Goal: Transaction & Acquisition: Subscribe to service/newsletter

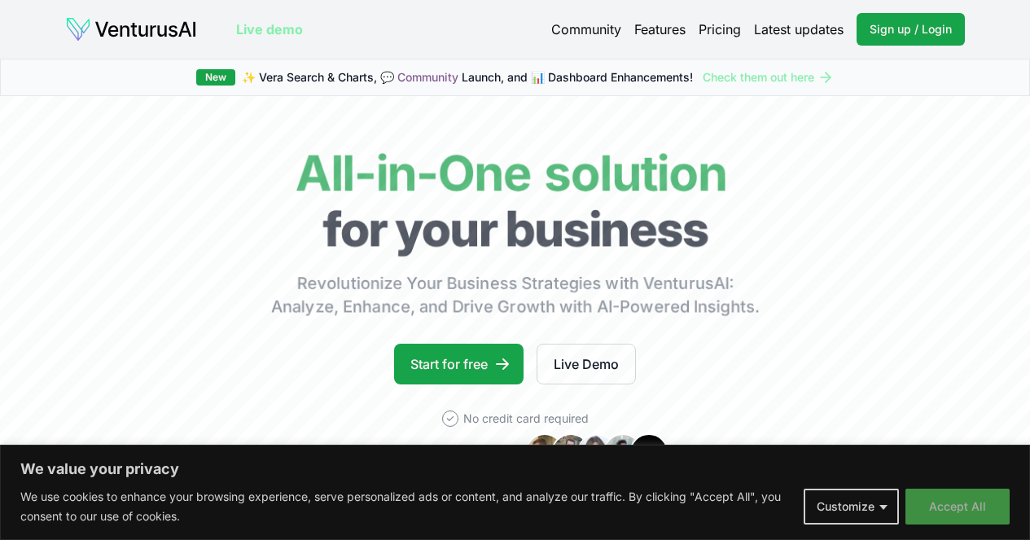
click at [971, 502] on button "Accept All" at bounding box center [958, 507] width 104 height 36
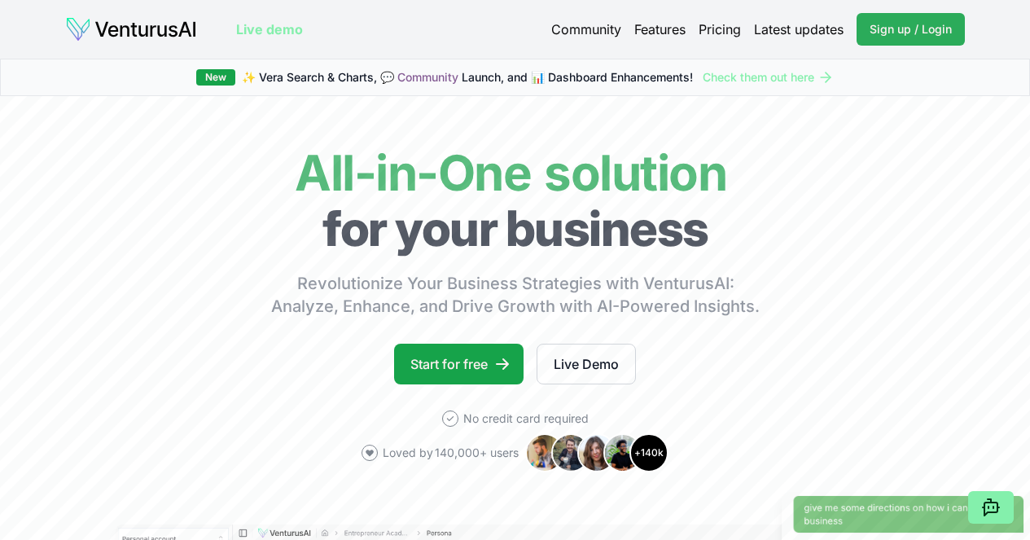
click at [947, 29] on span "Sign up / Login" at bounding box center [911, 29] width 82 height 16
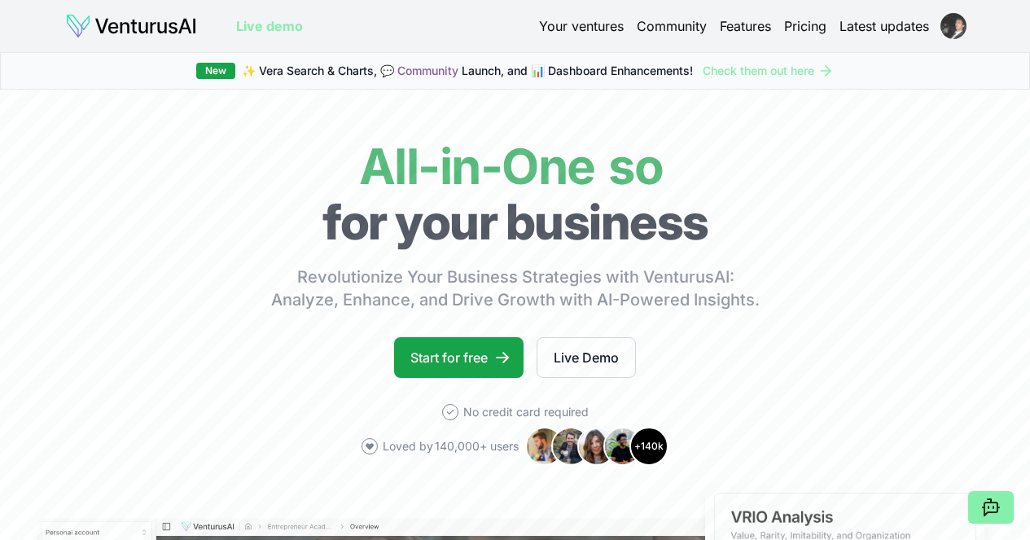
click at [953, 28] on html "We value your privacy We use cookies to enhance your browsing experience, serve…" at bounding box center [515, 270] width 1030 height 540
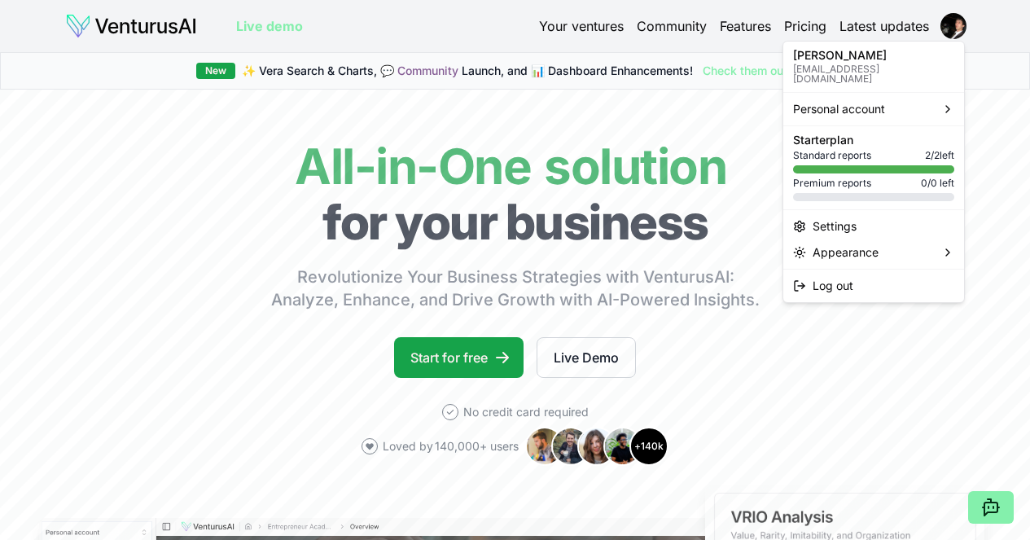
click at [608, 21] on html "We value your privacy We use cookies to enhance your browsing experience, serve…" at bounding box center [515, 270] width 1030 height 540
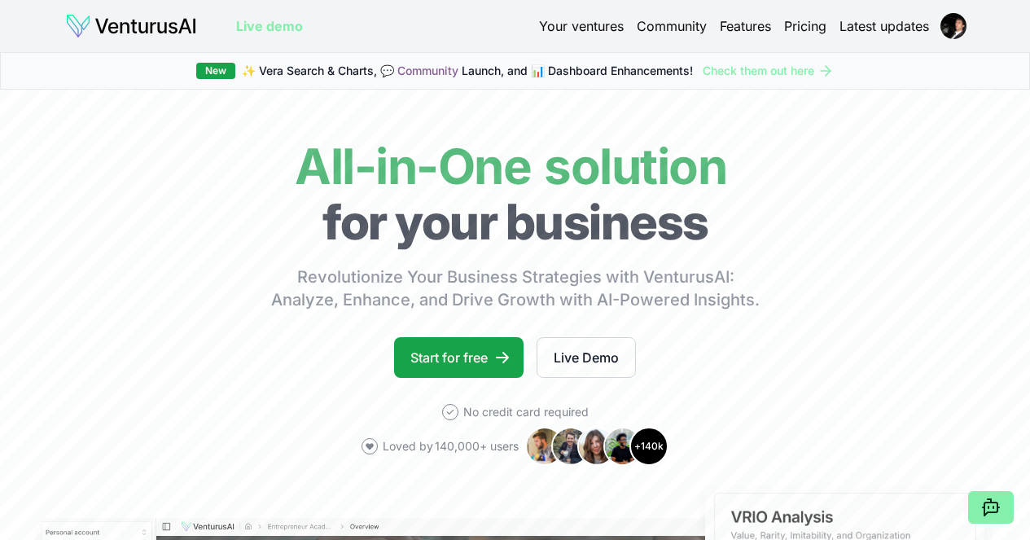
click at [590, 27] on link "Your ventures" at bounding box center [581, 26] width 85 height 20
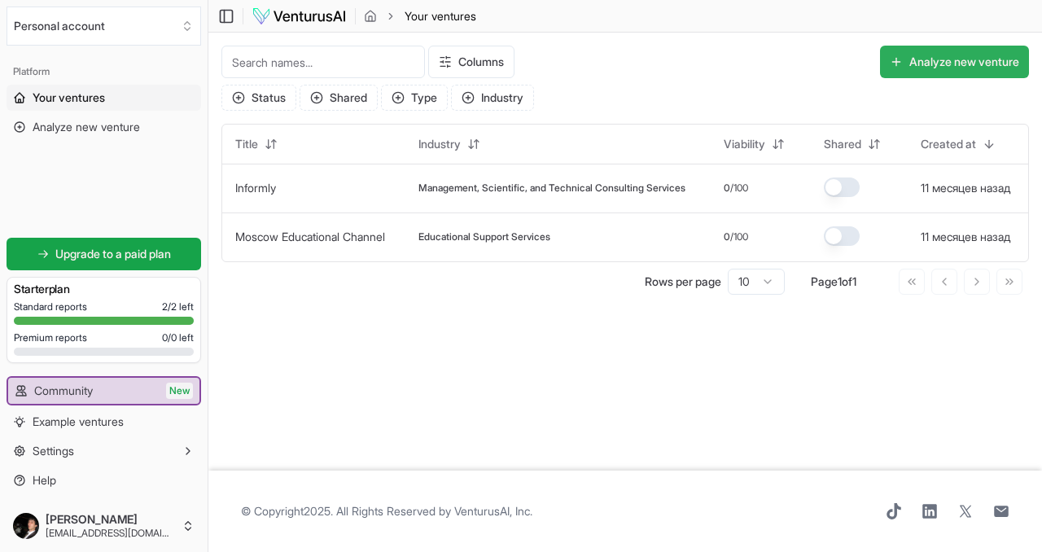
click at [919, 59] on button "Analyze new venture" at bounding box center [954, 62] width 149 height 33
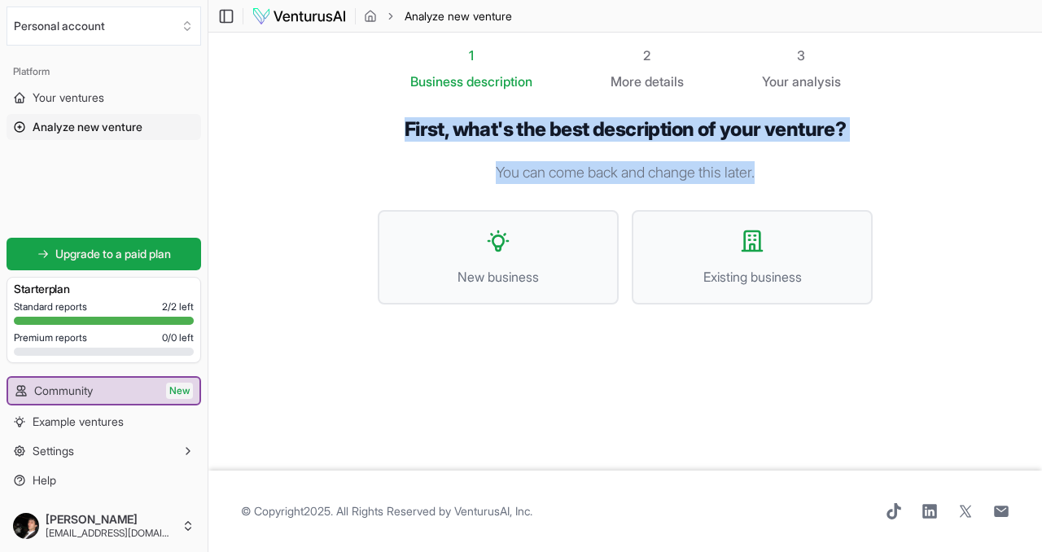
drag, startPoint x: 403, startPoint y: 126, endPoint x: 779, endPoint y: 178, distance: 379.7
click at [779, 178] on div "First, what's the best description of your venture? You can come back and chang…" at bounding box center [625, 223] width 495 height 213
click at [769, 182] on div at bounding box center [769, 182] width 0 height 0
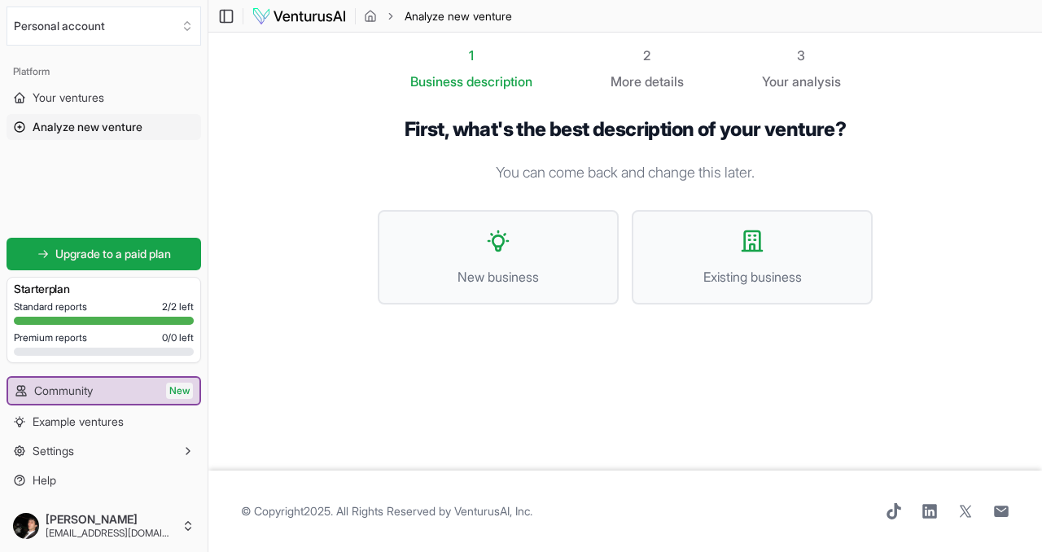
click at [861, 193] on div "First, what's the best description of your venture? You can come back and chang…" at bounding box center [625, 223] width 495 height 213
click at [756, 263] on button "Existing business" at bounding box center [752, 257] width 241 height 94
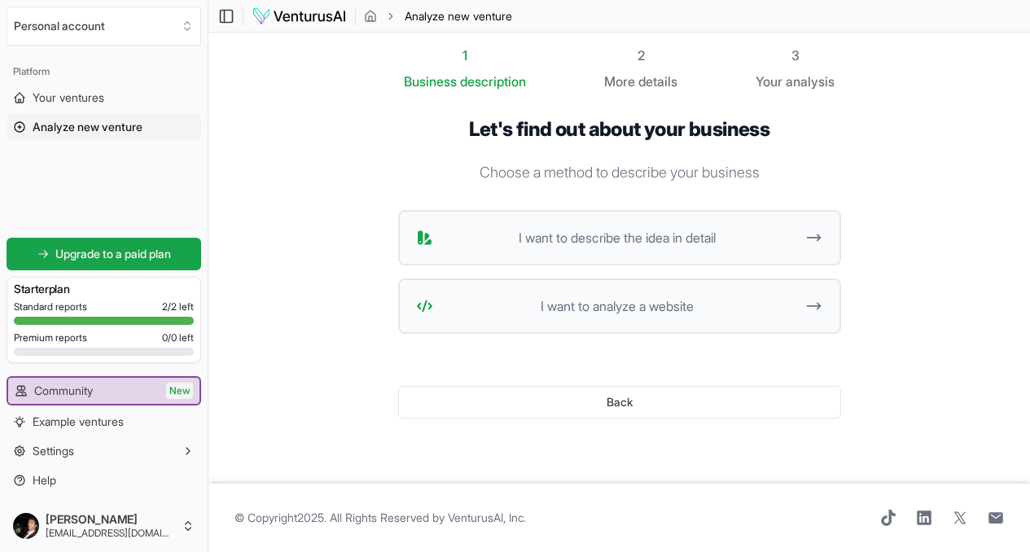
click at [305, 16] on img at bounding box center [299, 17] width 95 height 20
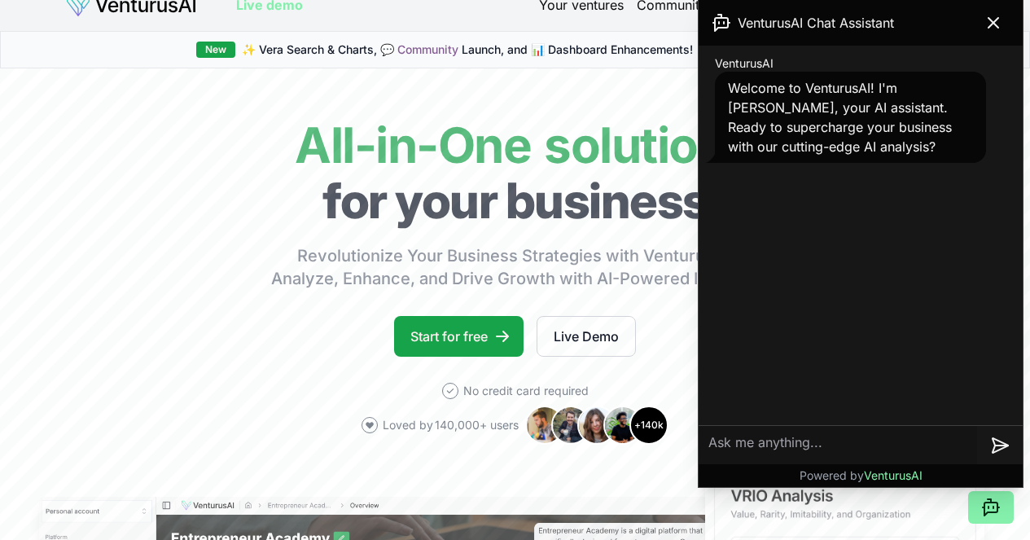
scroll to position [206, 0]
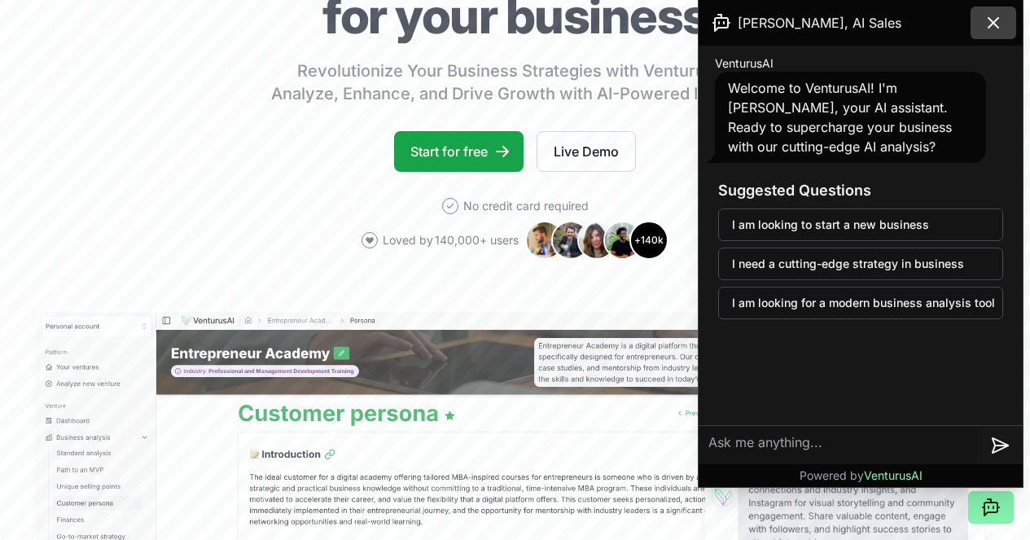
click at [989, 24] on icon at bounding box center [994, 23] width 20 height 20
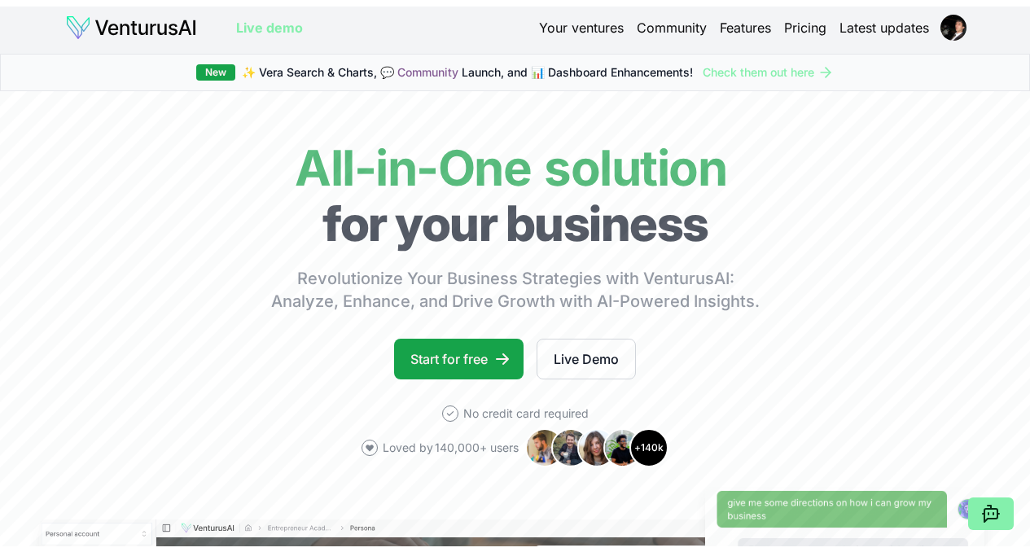
scroll to position [0, 0]
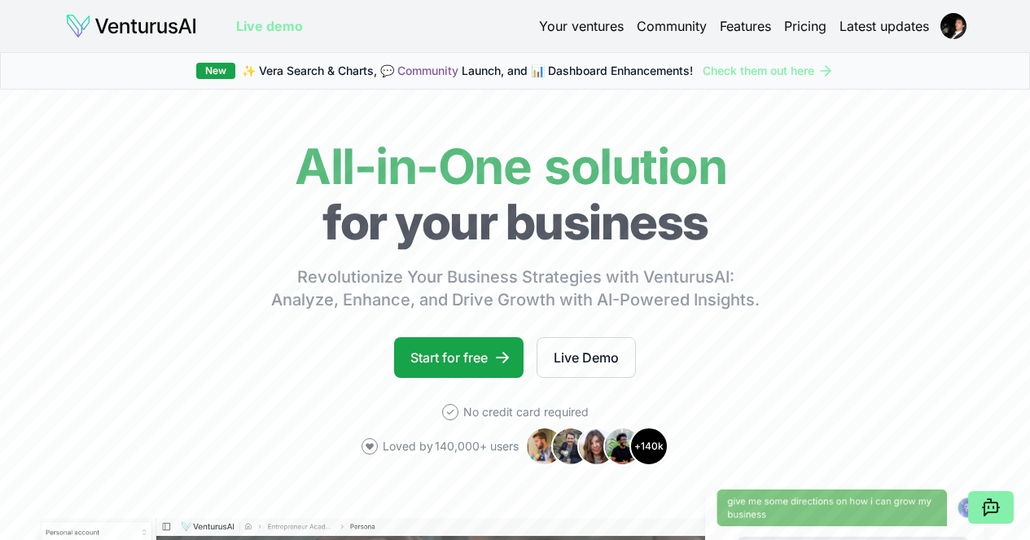
click at [724, 25] on link "Features" at bounding box center [745, 26] width 51 height 20
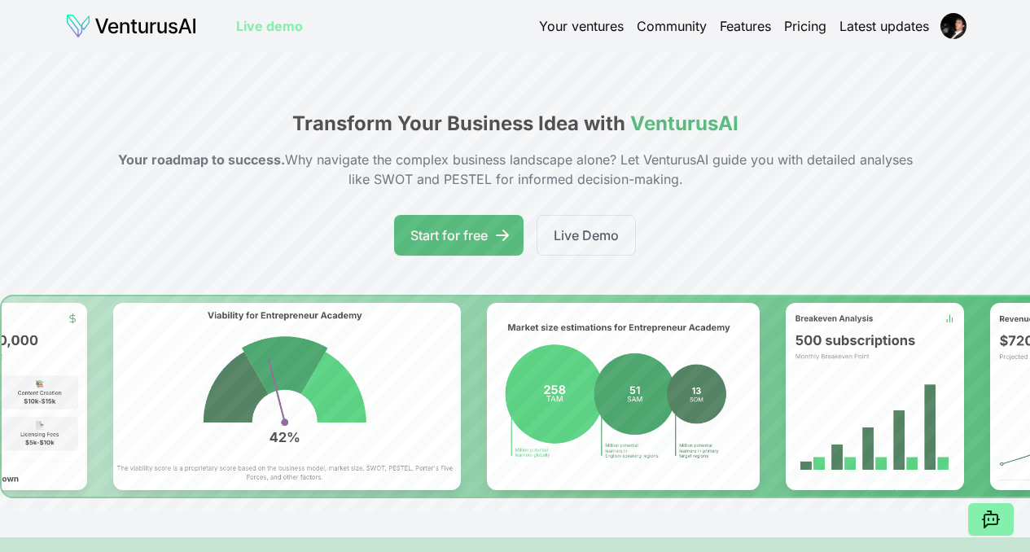
click at [597, 29] on link "Your ventures" at bounding box center [581, 26] width 85 height 20
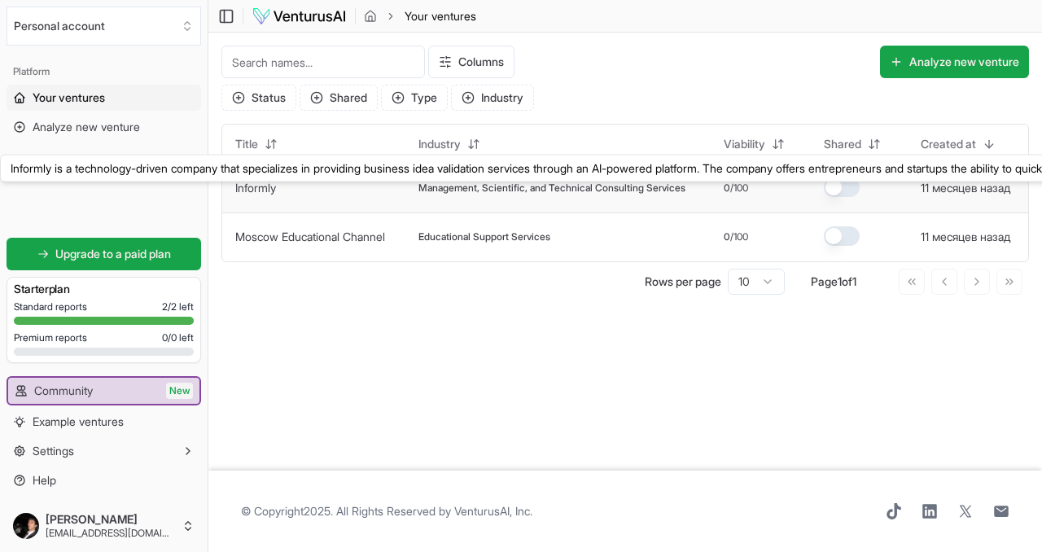
click at [257, 195] on link "Informly" at bounding box center [255, 188] width 41 height 14
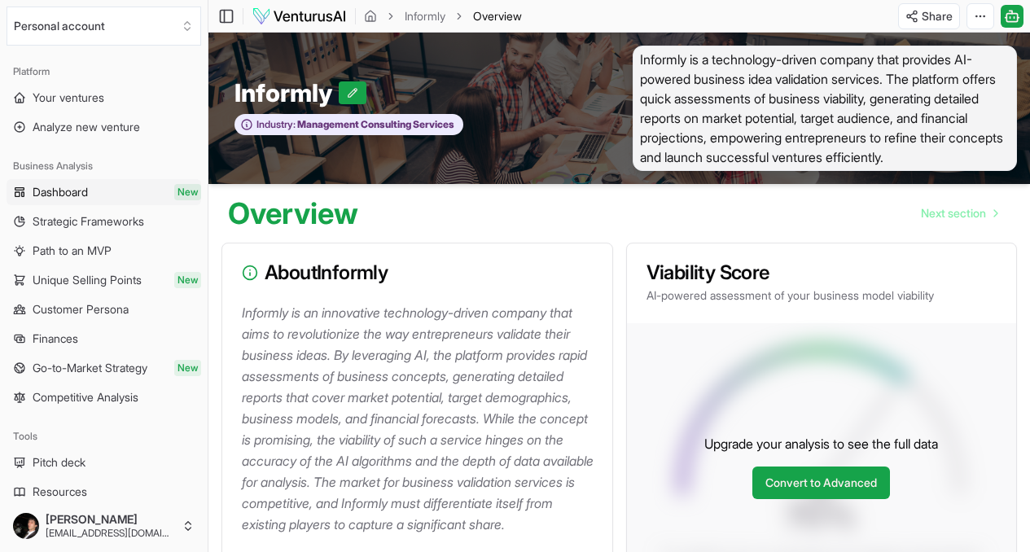
click at [72, 190] on span "Dashboard" at bounding box center [60, 192] width 55 height 16
click at [96, 222] on span "Strategic Frameworks" at bounding box center [89, 221] width 112 height 16
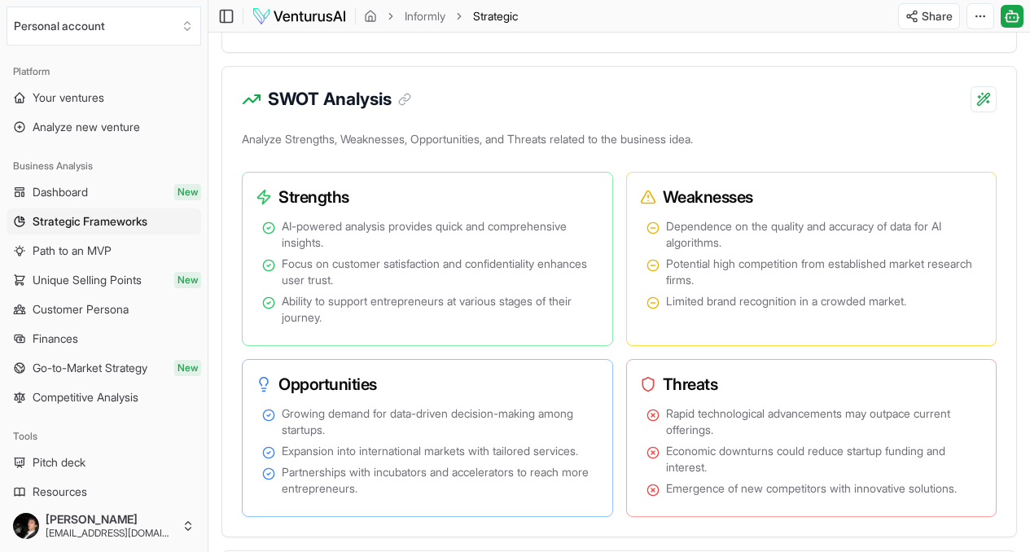
scroll to position [945, 0]
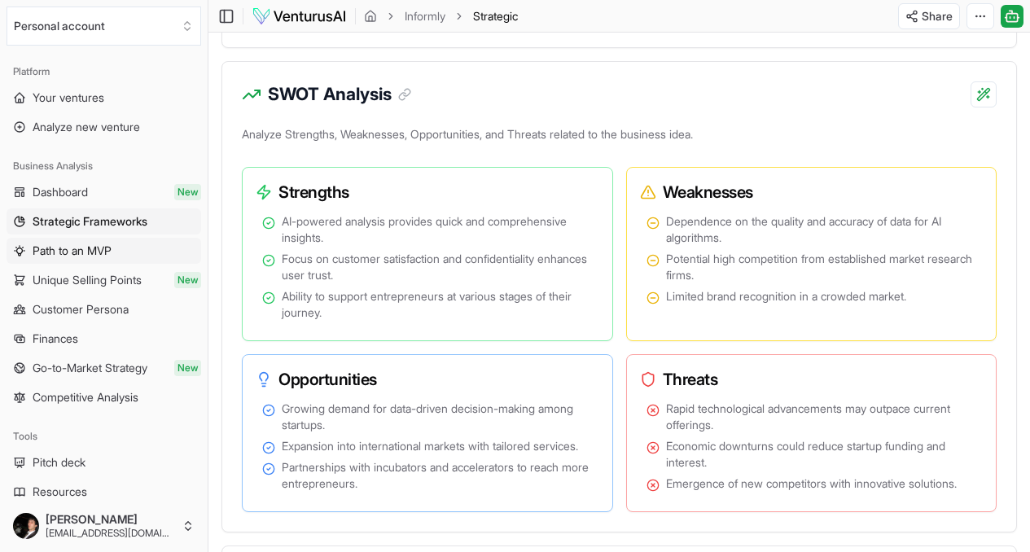
click at [79, 248] on span "Path to an MVP" at bounding box center [72, 251] width 79 height 16
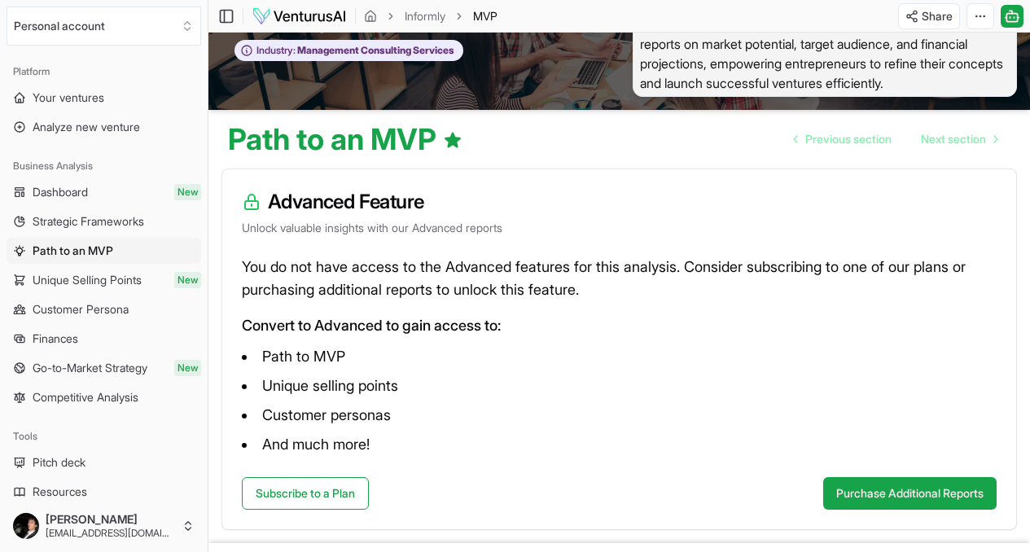
scroll to position [153, 0]
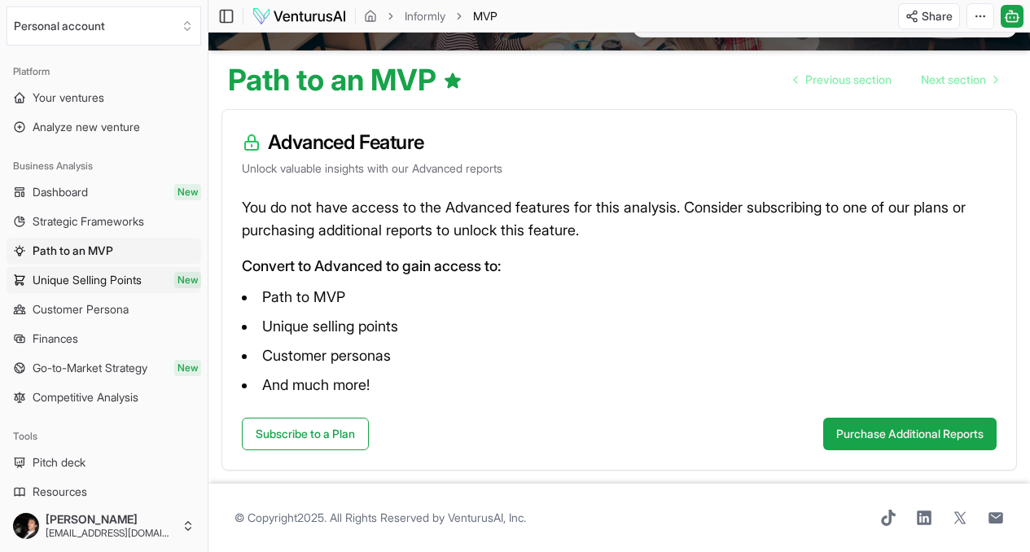
click at [94, 278] on span "Unique Selling Points" at bounding box center [87, 280] width 109 height 16
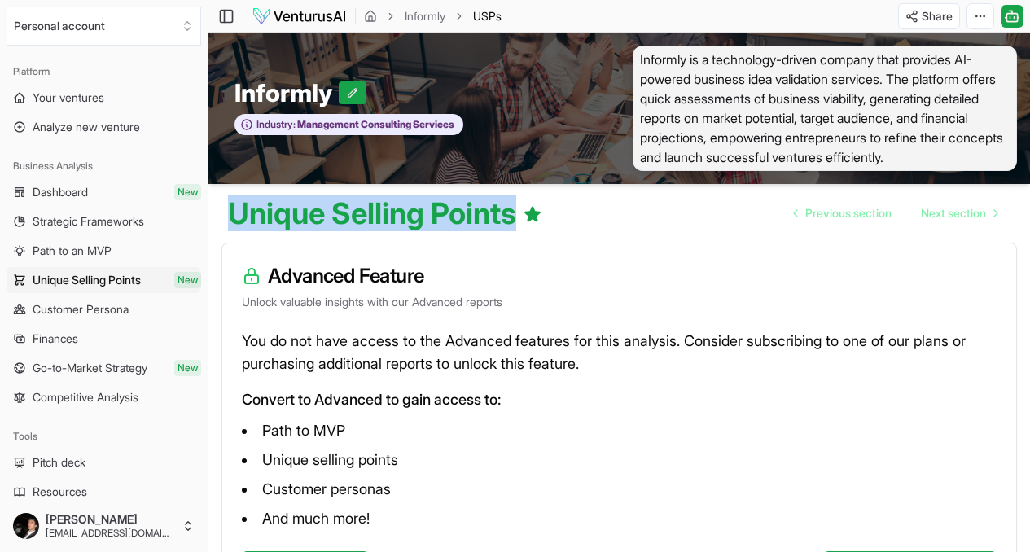
drag, startPoint x: 220, startPoint y: 204, endPoint x: 604, endPoint y: 208, distance: 384.4
click at [604, 208] on div "Unique Selling Points Previous section Next section" at bounding box center [619, 207] width 822 height 46
click at [594, 170] on div at bounding box center [594, 170] width 0 height 0
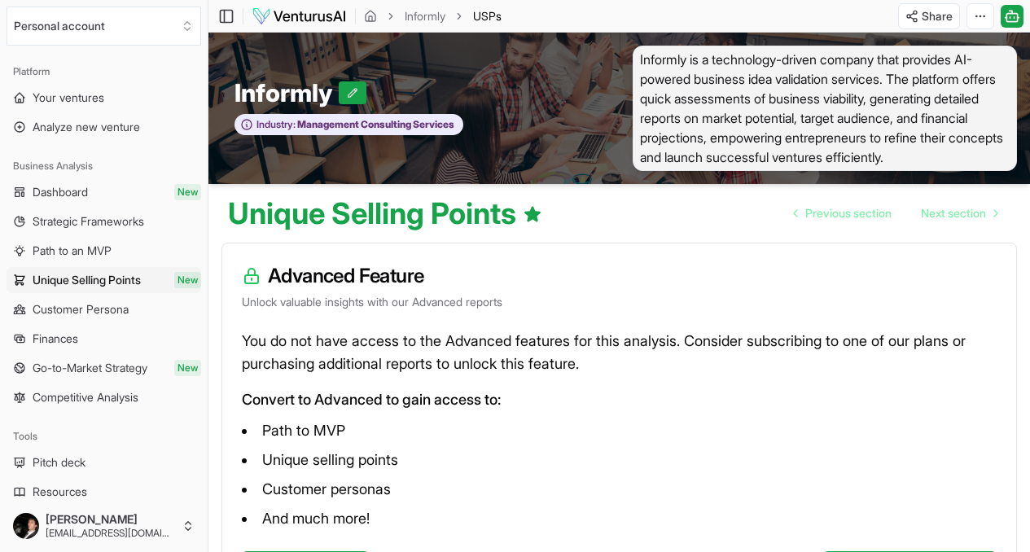
click at [678, 225] on div "Unique Selling Points Previous section Next section" at bounding box center [619, 207] width 822 height 46
click at [83, 308] on span "Customer Persona" at bounding box center [81, 309] width 96 height 16
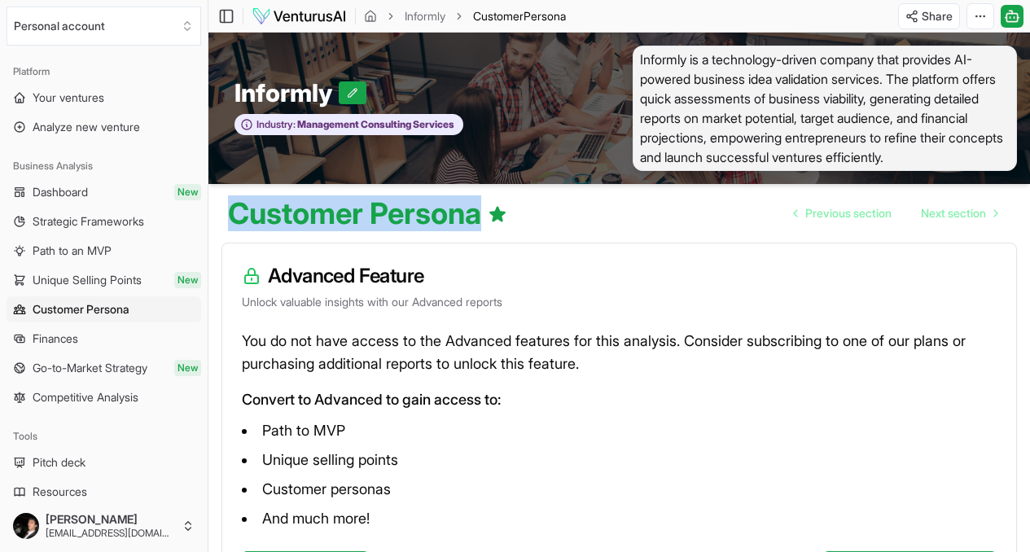
drag, startPoint x: 224, startPoint y: 205, endPoint x: 553, endPoint y: 214, distance: 329.1
click at [507, 214] on h1 "Customer Persona" at bounding box center [367, 213] width 279 height 33
click at [542, 170] on div at bounding box center [542, 170] width 0 height 0
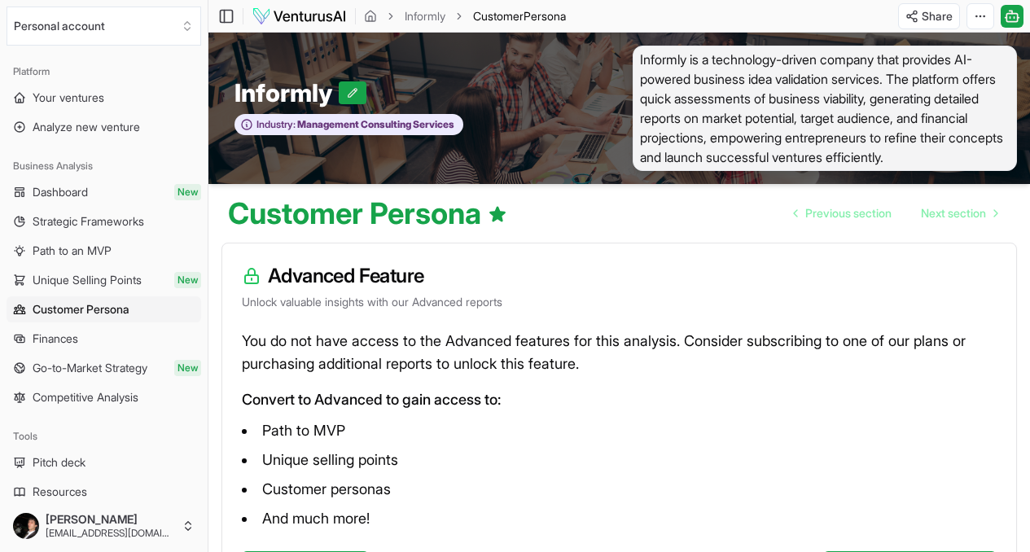
click at [660, 236] on div "Advanced Feature Unlock valuable insights with our Advanced reports You do not …" at bounding box center [619, 424] width 822 height 388
click at [73, 99] on span "Your ventures" at bounding box center [69, 98] width 72 height 16
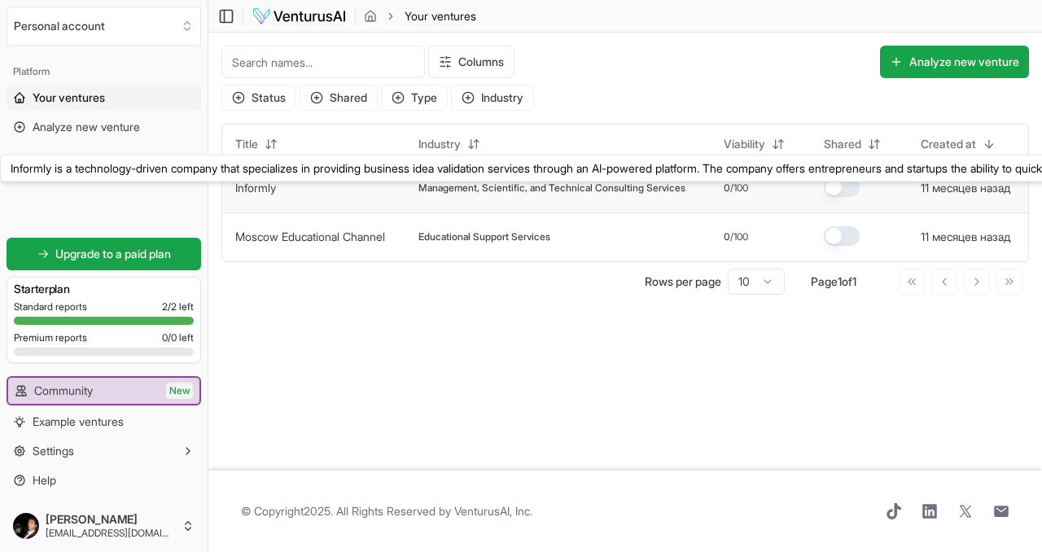
click at [262, 195] on link "Informly" at bounding box center [255, 188] width 41 height 14
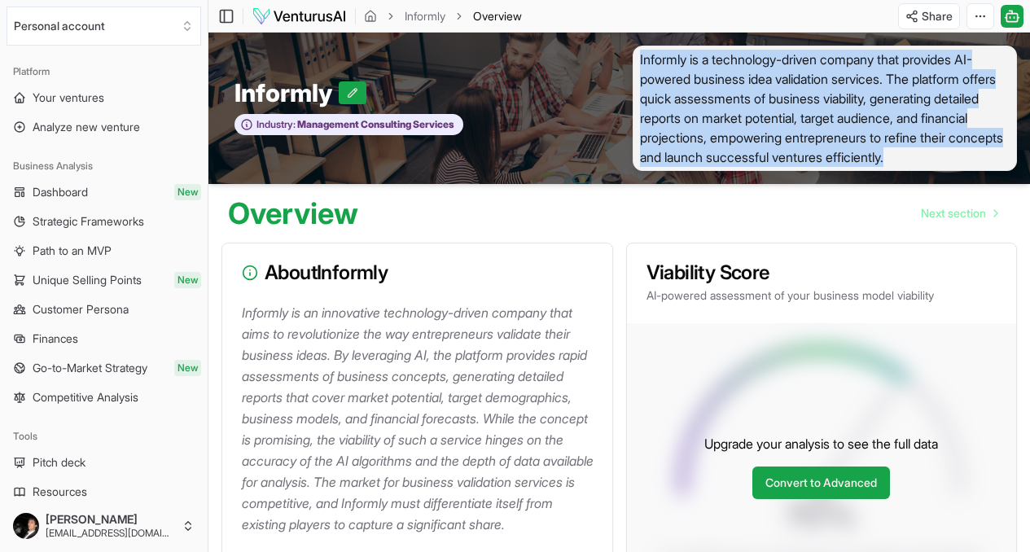
drag, startPoint x: 640, startPoint y: 57, endPoint x: 994, endPoint y: 160, distance: 368.8
click at [994, 160] on span "Informly is a technology-driven company that provides AI-powered business idea …" at bounding box center [825, 108] width 385 height 125
select select "en"
click at [987, 167] on body "We value your privacy We use cookies to enhance your browsing experience, serve…" at bounding box center [515, 276] width 1030 height 552
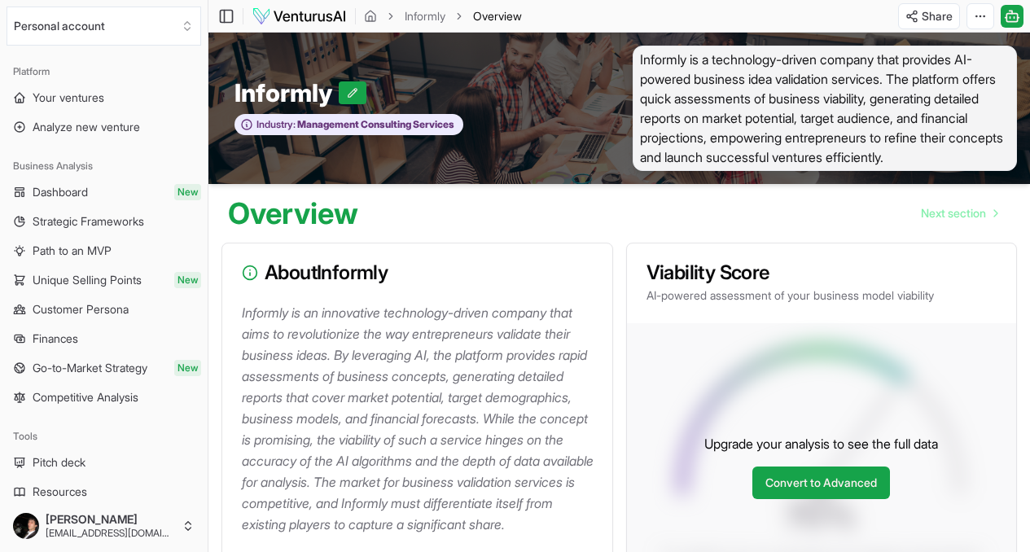
drag, startPoint x: 267, startPoint y: 277, endPoint x: 388, endPoint y: 284, distance: 121.6
click at [388, 283] on h3 "About Informly" at bounding box center [417, 273] width 351 height 20
click at [226, 337] on div "Informly is an innovative technology-driven company that aims to revolutionize …" at bounding box center [417, 456] width 390 height 309
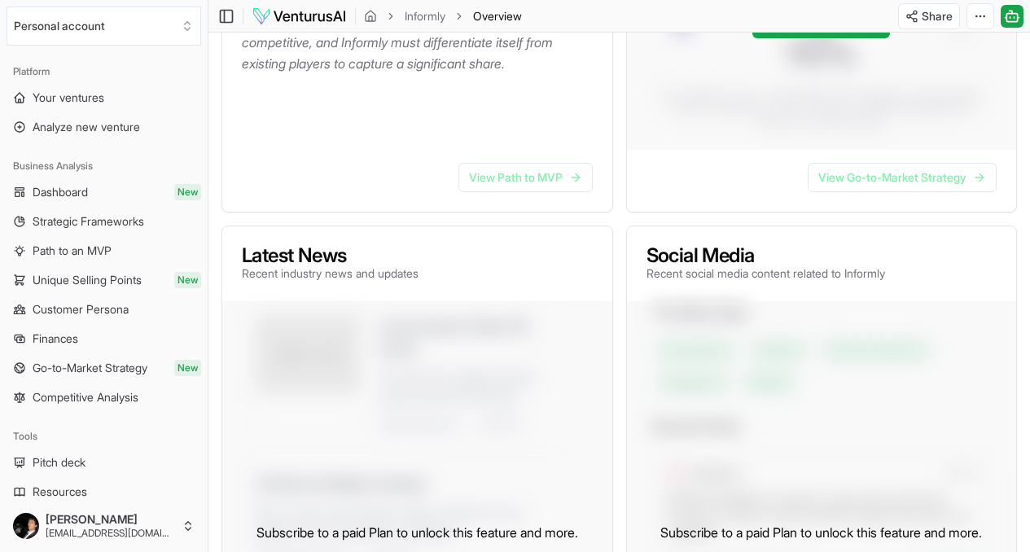
scroll to position [256, 0]
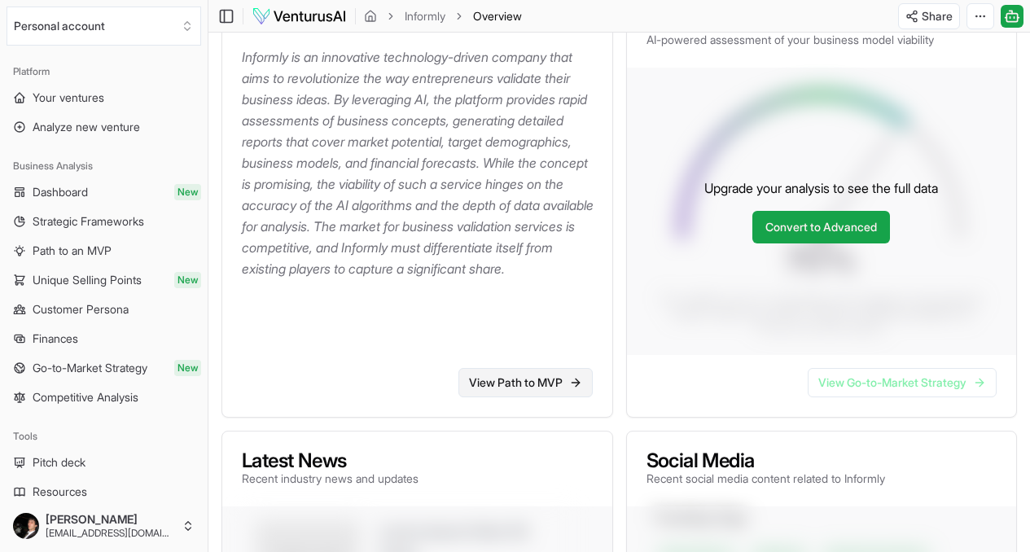
click at [527, 388] on link "View Path to MVP" at bounding box center [525, 382] width 134 height 29
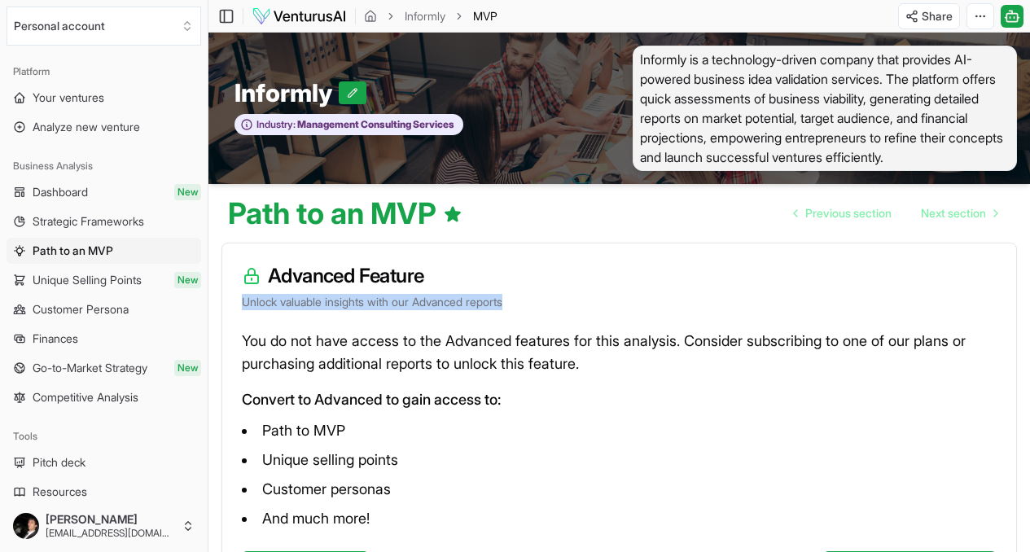
drag, startPoint x: 240, startPoint y: 309, endPoint x: 525, endPoint y: 311, distance: 285.0
click at [525, 311] on div "Advanced Feature Unlock valuable insights with our Advanced reports" at bounding box center [619, 286] width 794 height 86
click at [515, 317] on div at bounding box center [515, 317] width 0 height 0
click at [226, 370] on div "You do not have access to the Advanced features for this analysis. Consider sub…" at bounding box center [619, 440] width 794 height 221
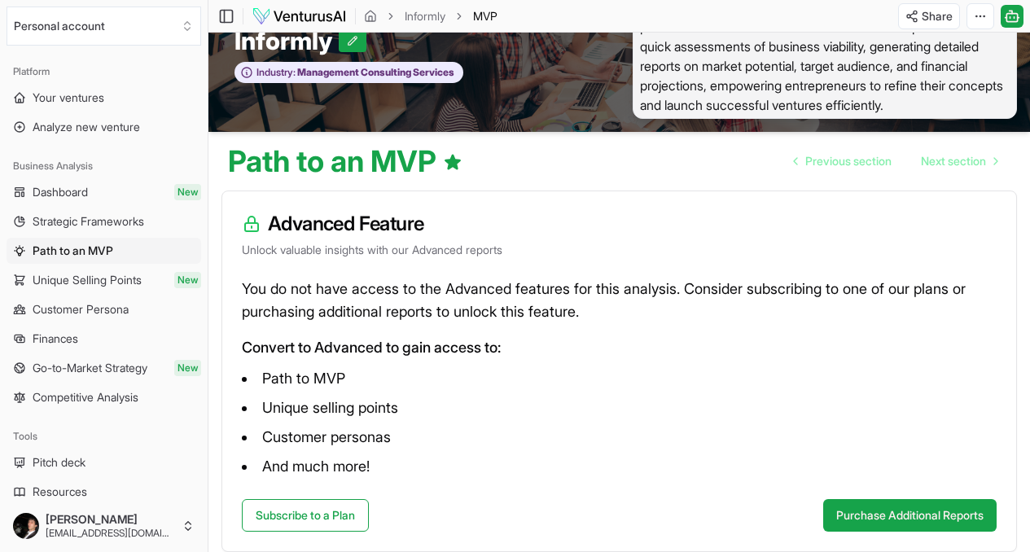
scroll to position [53, 0]
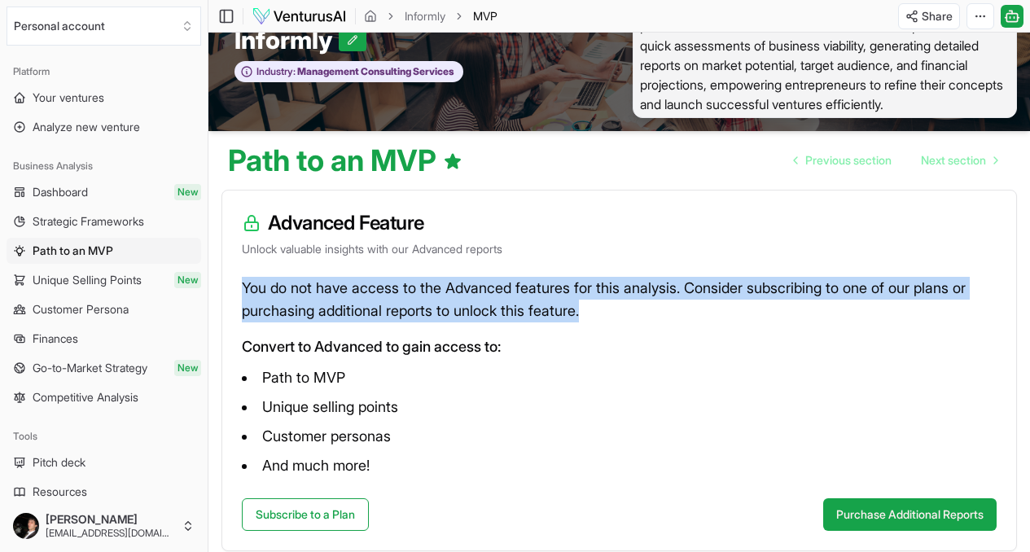
drag, startPoint x: 328, startPoint y: 292, endPoint x: 603, endPoint y: 317, distance: 276.4
click at [603, 317] on div "You do not have access to the Advanced features for this analysis. Consider sub…" at bounding box center [619, 387] width 794 height 221
click at [593, 327] on div at bounding box center [593, 327] width 0 height 0
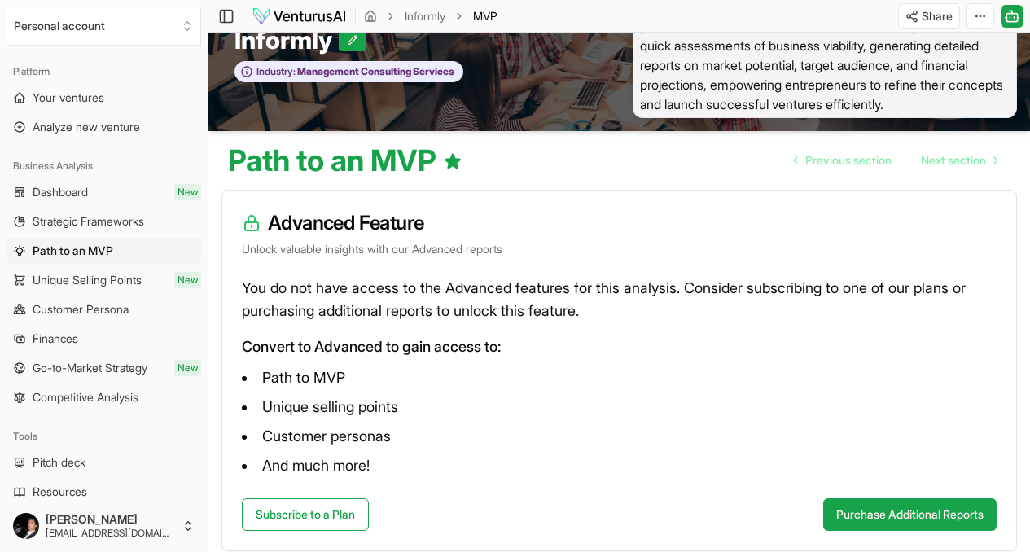
click at [638, 381] on li "Path to MVP" at bounding box center [619, 378] width 755 height 26
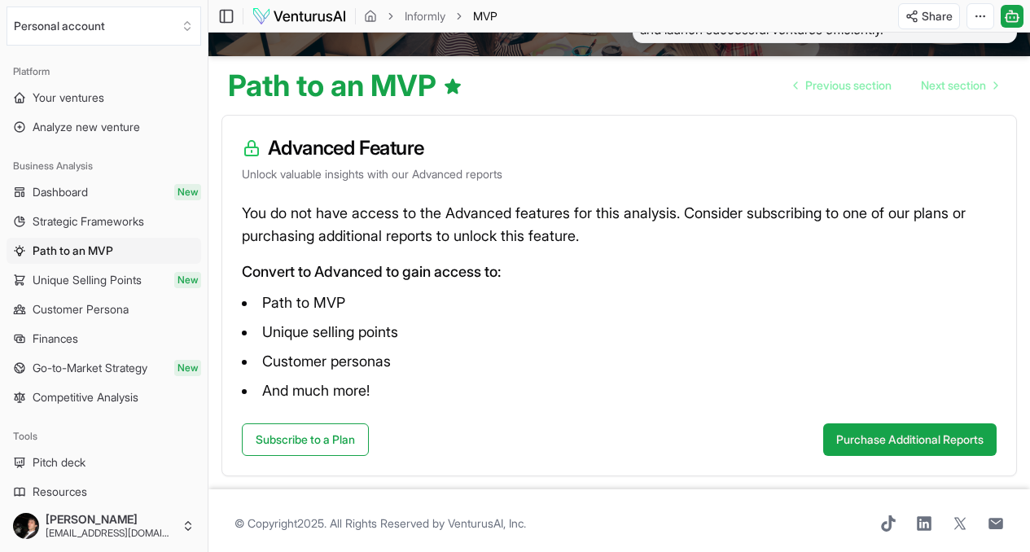
scroll to position [136, 0]
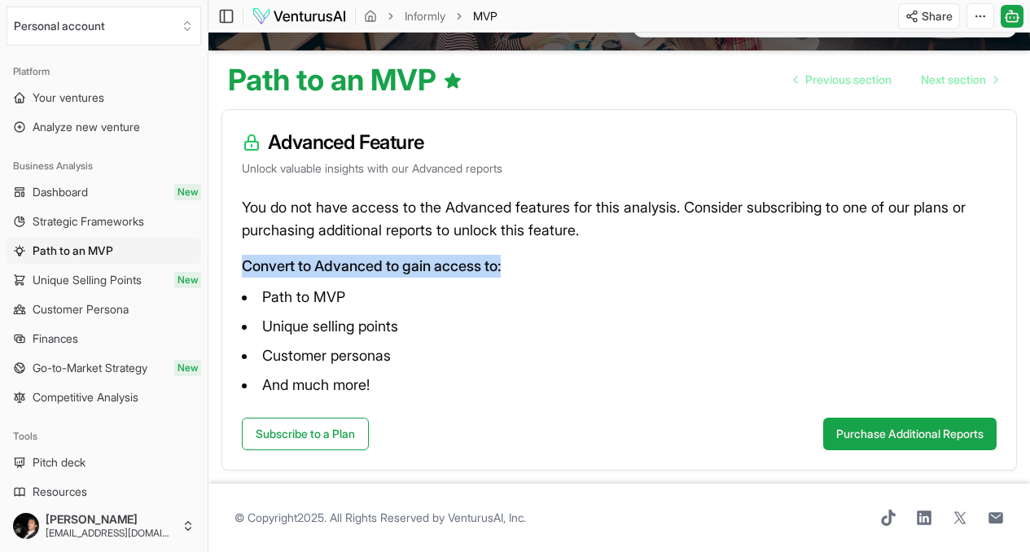
drag, startPoint x: 240, startPoint y: 270, endPoint x: 517, endPoint y: 276, distance: 276.9
click at [517, 276] on div "You do not have access to the Advanced features for this analysis. Consider sub…" at bounding box center [619, 306] width 794 height 221
click at [507, 283] on div at bounding box center [507, 283] width 0 height 0
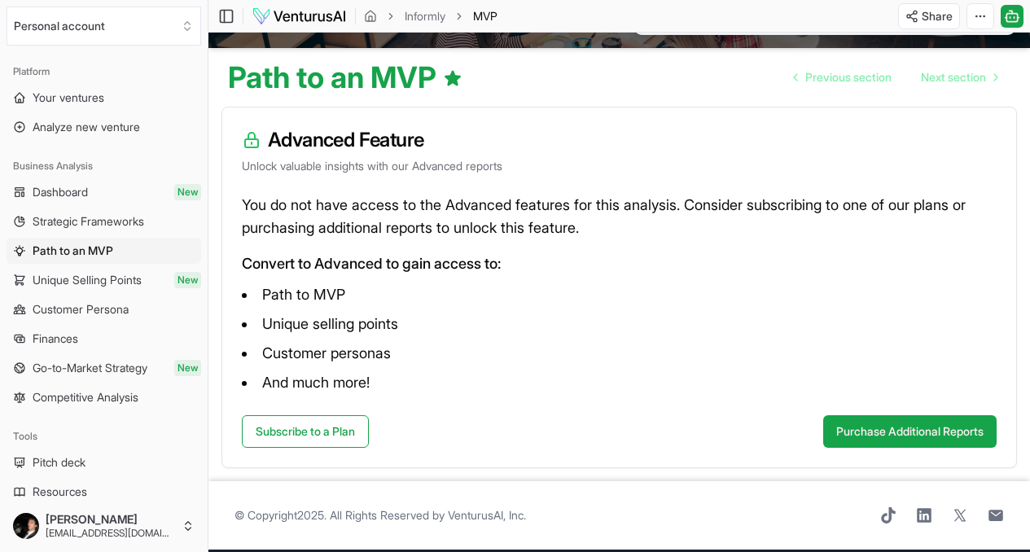
click at [617, 305] on li "Path to MVP" at bounding box center [619, 295] width 755 height 26
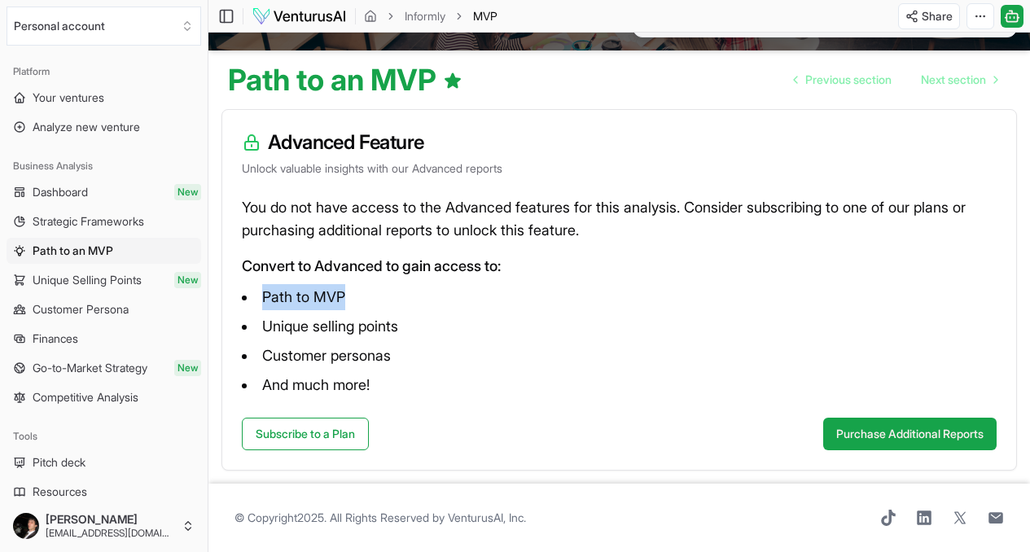
drag, startPoint x: 265, startPoint y: 299, endPoint x: 358, endPoint y: 302, distance: 93.7
click at [358, 302] on li "Path to MVP" at bounding box center [619, 297] width 755 height 26
click at [348, 314] on div at bounding box center [348, 314] width 0 height 0
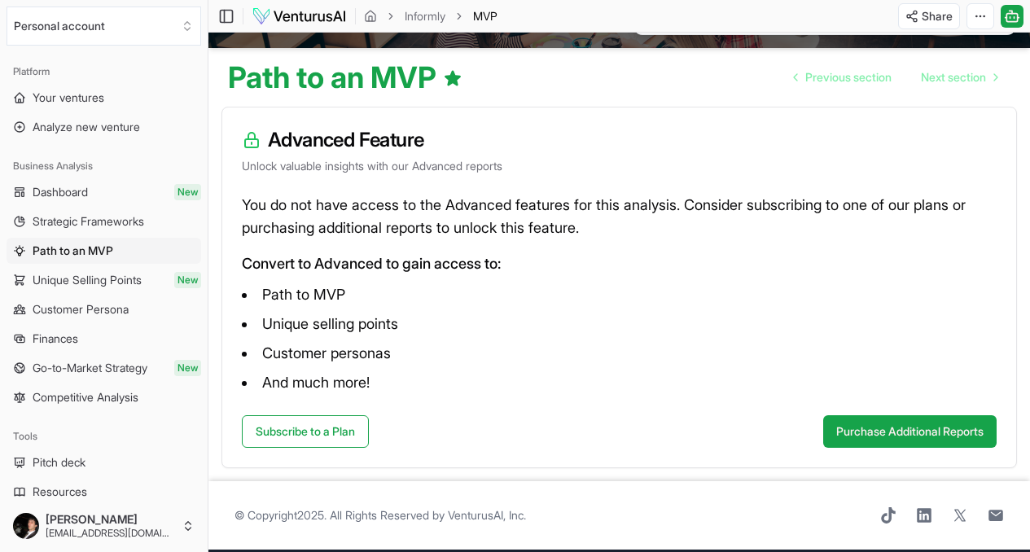
click at [463, 320] on li "Unique selling points" at bounding box center [619, 324] width 755 height 26
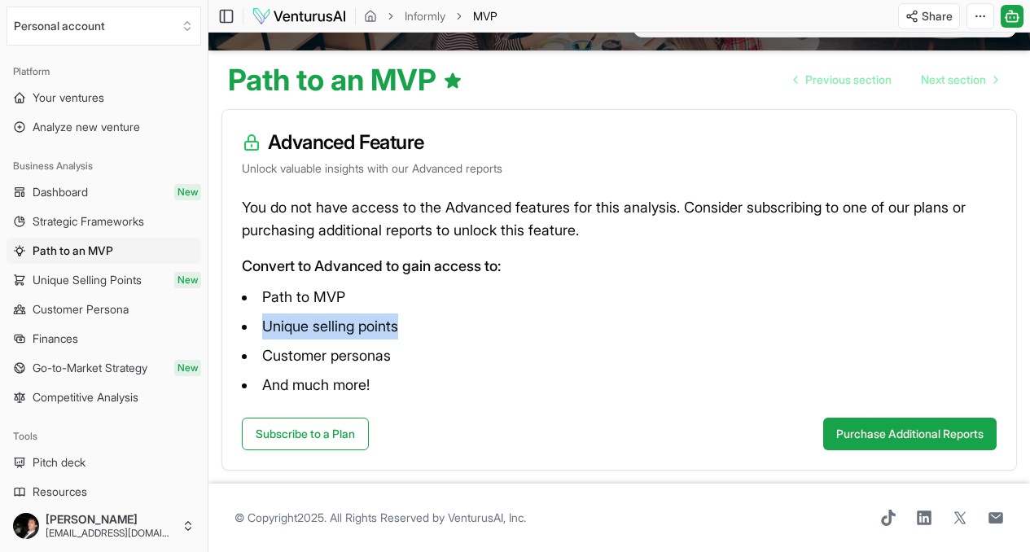
drag, startPoint x: 263, startPoint y: 329, endPoint x: 406, endPoint y: 334, distance: 142.6
click at [406, 334] on li "Unique selling points" at bounding box center [619, 327] width 755 height 26
click at [395, 343] on div at bounding box center [395, 343] width 0 height 0
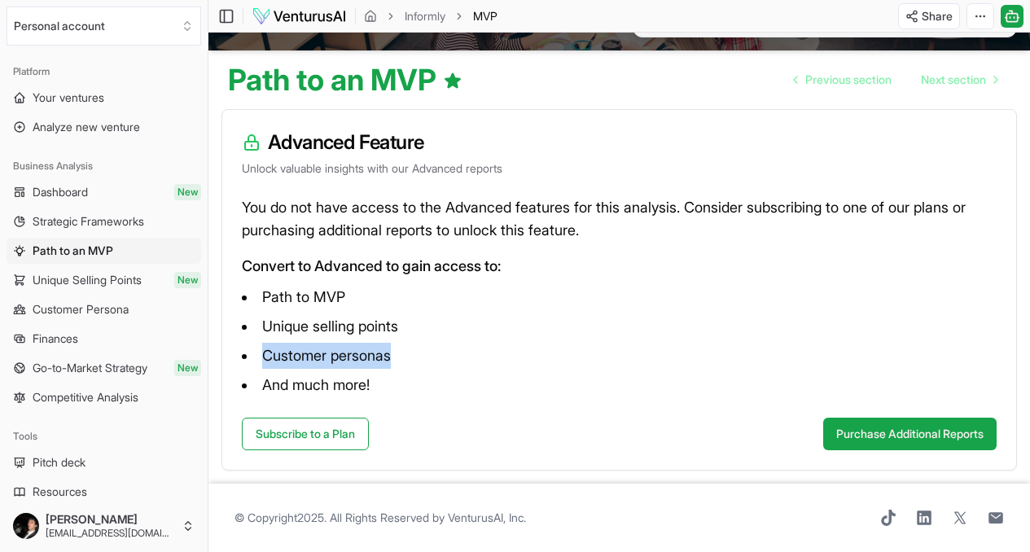
drag, startPoint x: 264, startPoint y: 358, endPoint x: 392, endPoint y: 362, distance: 128.7
click at [392, 362] on li "Customer personas" at bounding box center [619, 356] width 755 height 26
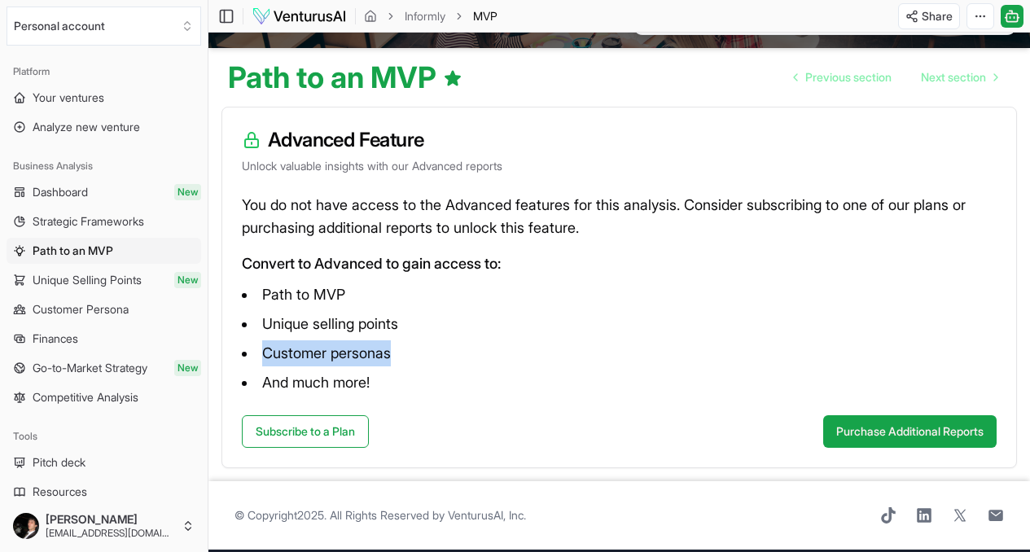
click at [382, 370] on div at bounding box center [382, 370] width 0 height 0
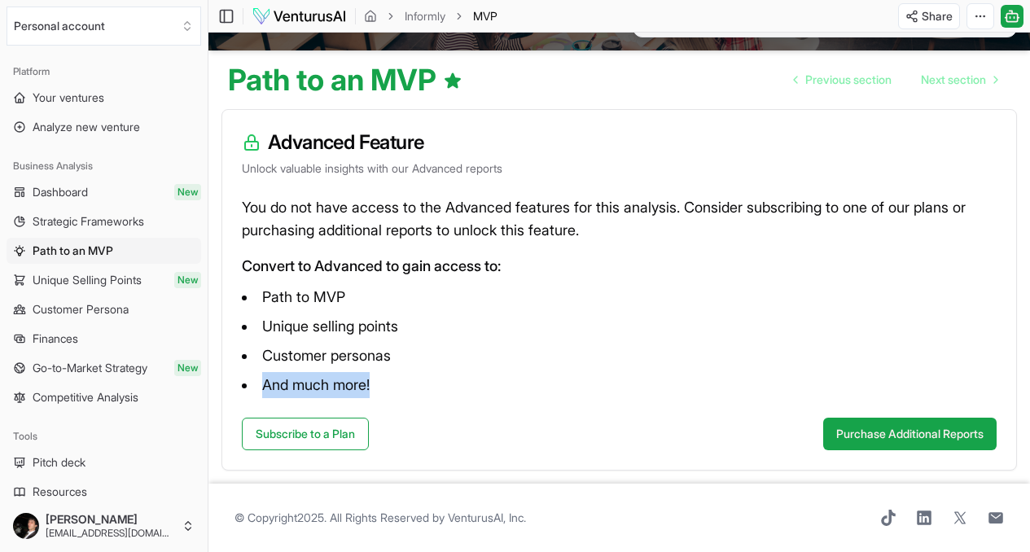
drag, startPoint x: 263, startPoint y: 389, endPoint x: 374, endPoint y: 392, distance: 110.8
click at [374, 392] on li "And much more!" at bounding box center [619, 385] width 755 height 26
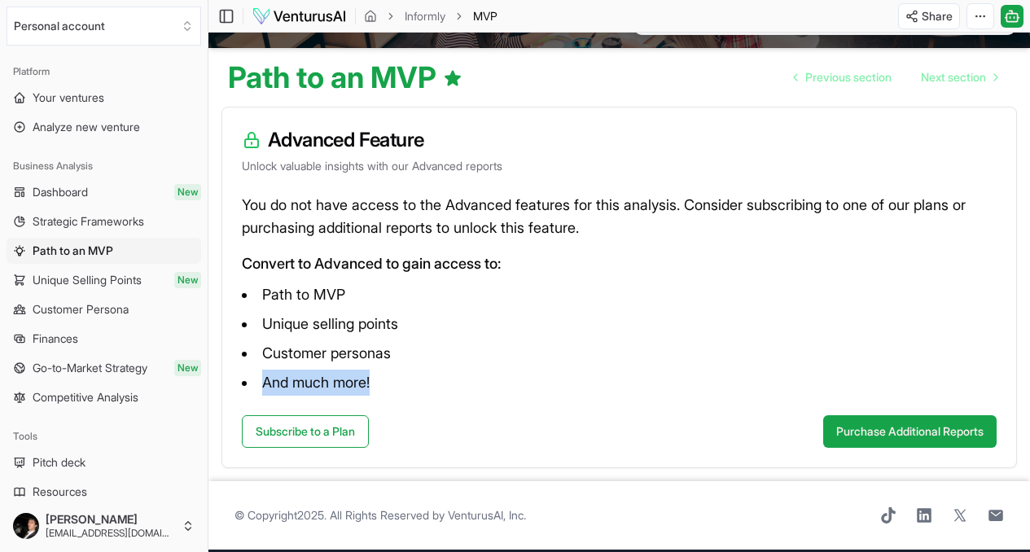
click at [520, 393] on li "And much more!" at bounding box center [619, 383] width 755 height 26
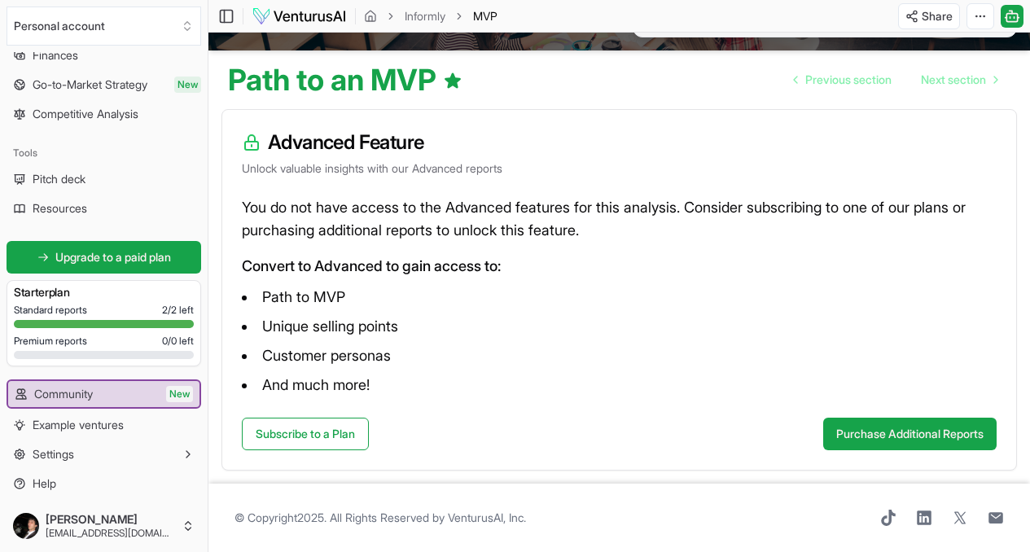
scroll to position [287, 0]
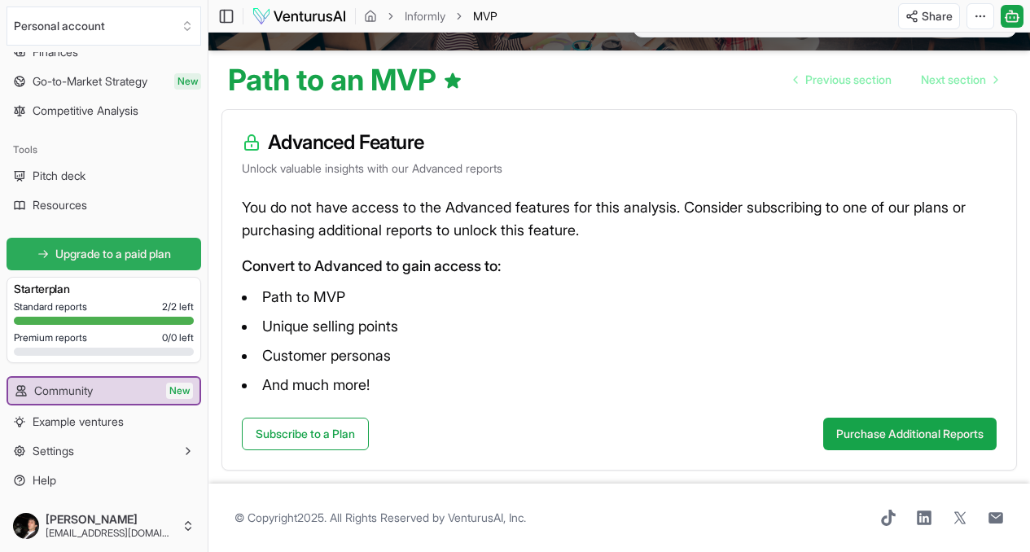
click at [64, 254] on span "Upgrade to a paid plan" at bounding box center [113, 254] width 116 height 16
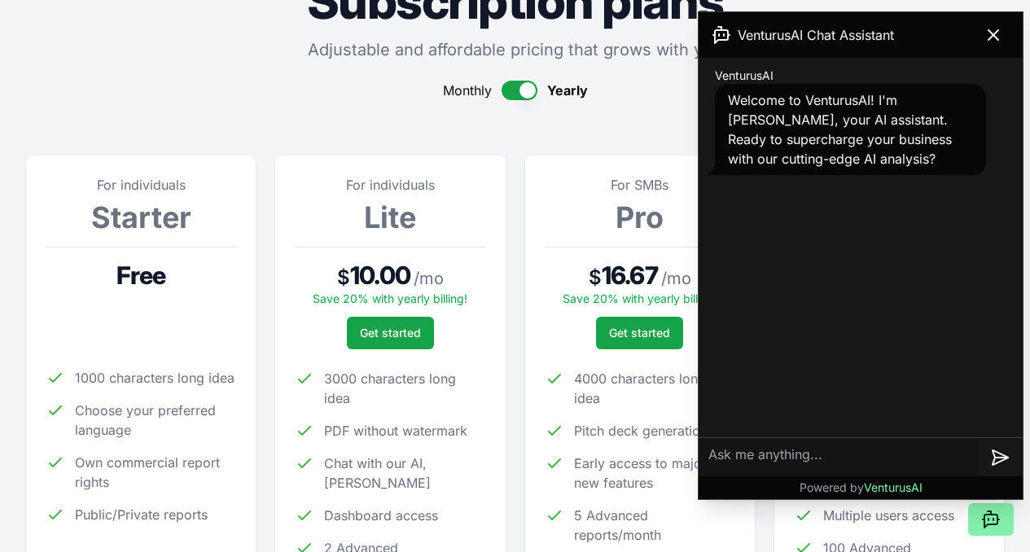
scroll to position [202, 0]
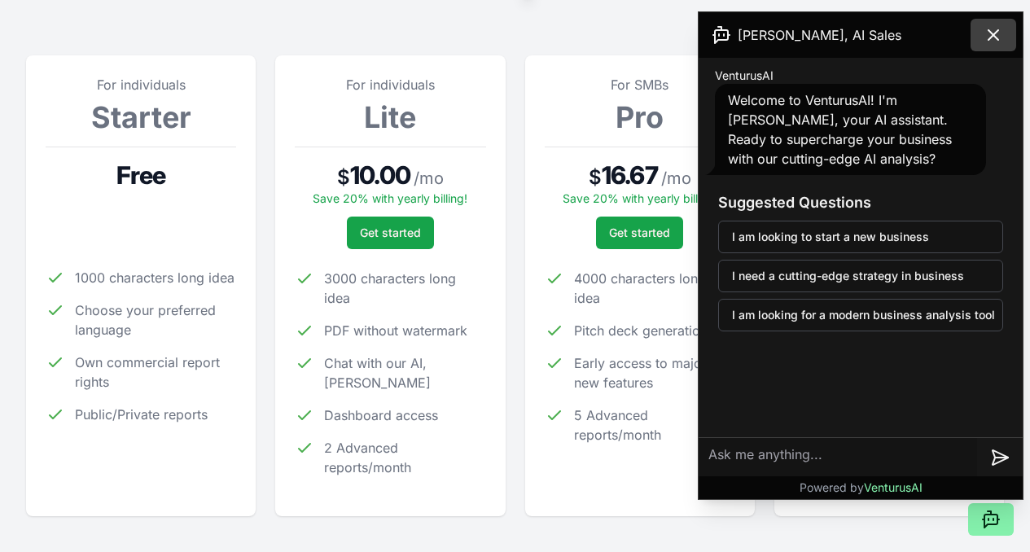
click at [994, 37] on icon at bounding box center [994, 35] width 10 height 10
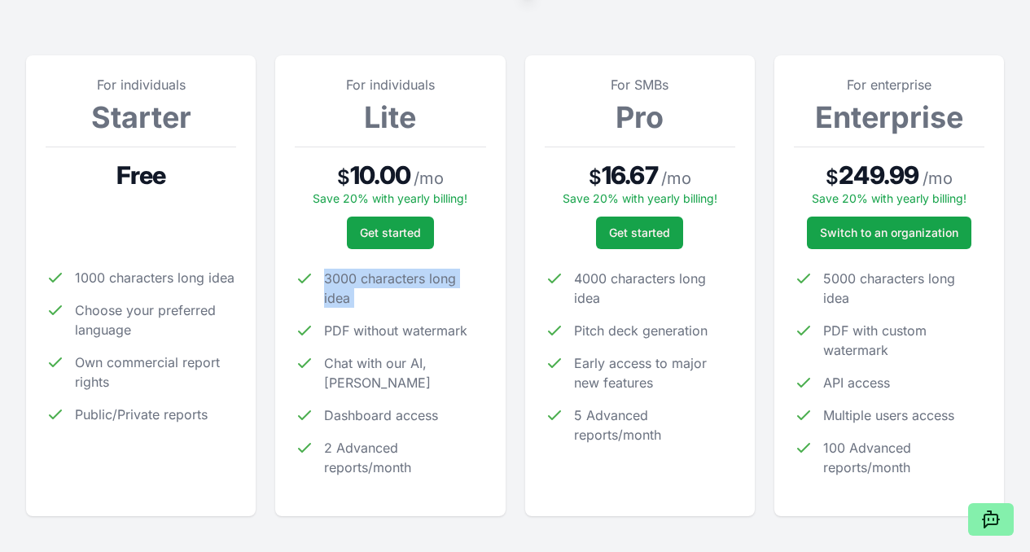
drag, startPoint x: 332, startPoint y: 283, endPoint x: 366, endPoint y: 318, distance: 47.8
click at [366, 318] on ul "3000 characters long idea PDF without watermark Chat with our AI, Vera Dashboar…" at bounding box center [390, 373] width 191 height 208
select select "en"
click at [357, 323] on body "We value your privacy We use cookies to enhance your browsing experience, serve…" at bounding box center [515, 74] width 1030 height 552
click at [453, 441] on span "2 Advanced reports/month" at bounding box center [404, 457] width 161 height 39
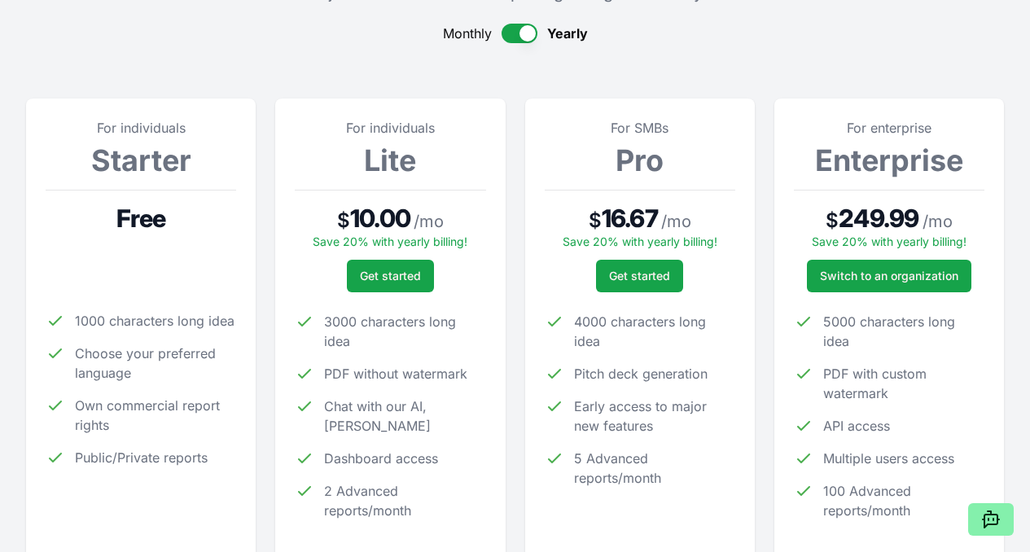
scroll to position [0, 0]
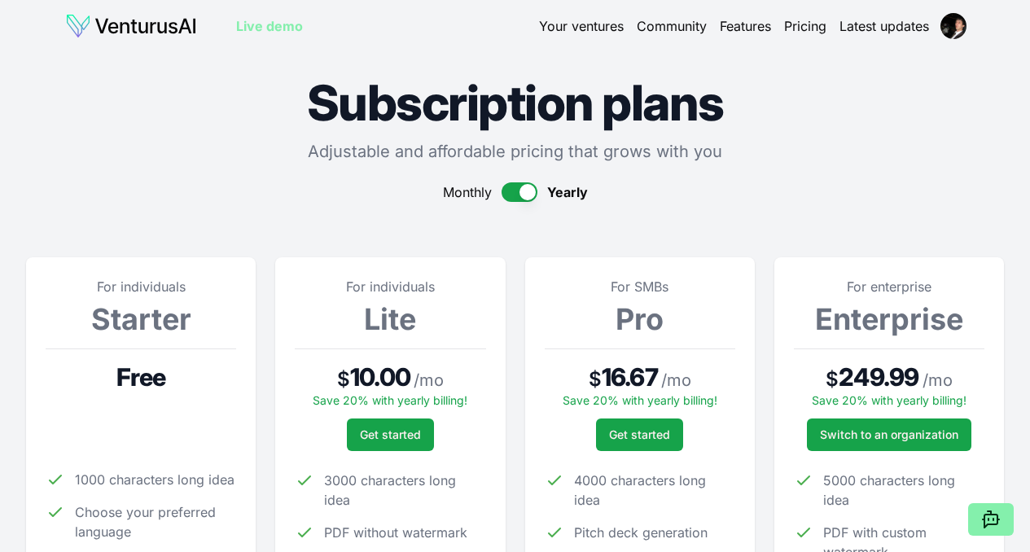
click at [511, 187] on button "button" at bounding box center [520, 192] width 36 height 20
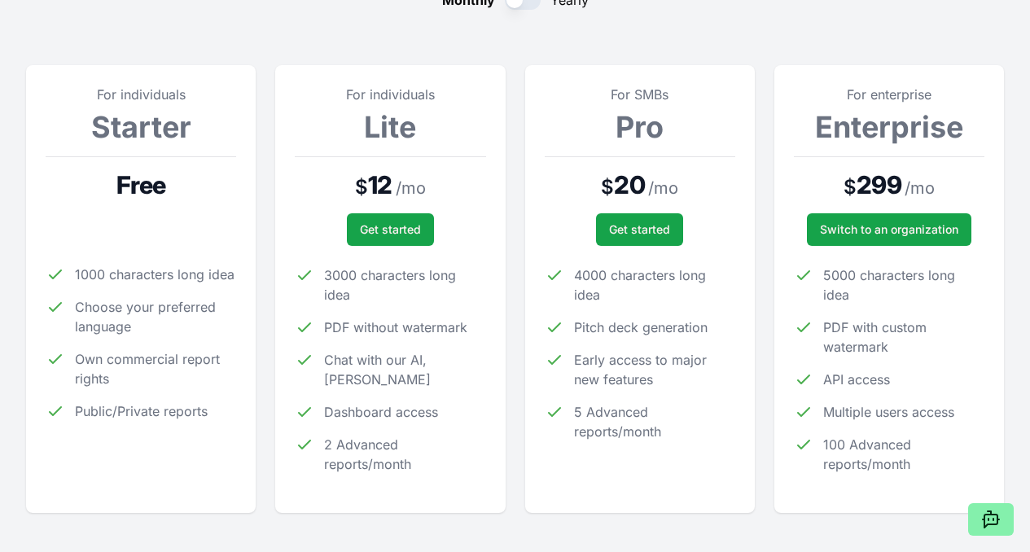
scroll to position [216, 0]
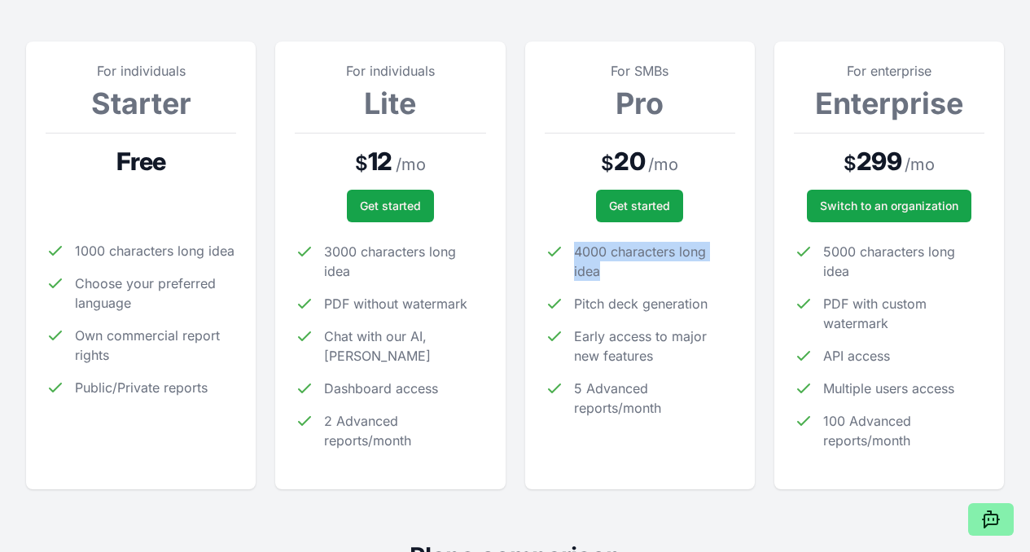
drag, startPoint x: 581, startPoint y: 259, endPoint x: 610, endPoint y: 284, distance: 38.7
click at [610, 281] on span "4000 characters long idea" at bounding box center [654, 261] width 161 height 39
click at [599, 289] on div at bounding box center [599, 289] width 0 height 0
click at [516, 269] on section "For individuals Starter Free 1000 characters long idea Choose your preferred la…" at bounding box center [515, 250] width 978 height 477
drag, startPoint x: 329, startPoint y: 310, endPoint x: 492, endPoint y: 309, distance: 162.9
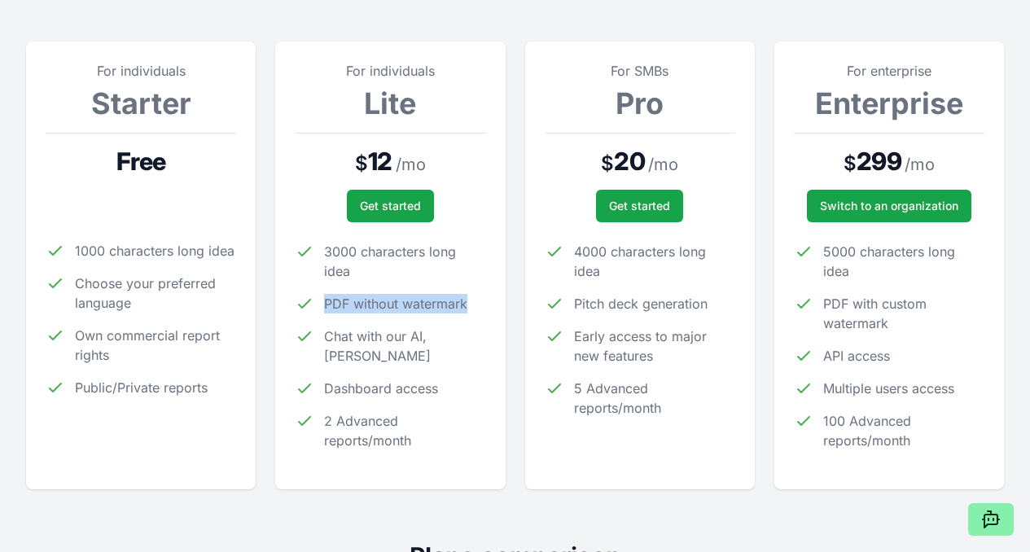
click at [492, 309] on div "For individuals Lite $ 12 / mo Get started 3000 characters long idea PDF withou…" at bounding box center [390, 266] width 230 height 448
click at [481, 283] on div at bounding box center [481, 283] width 0 height 0
click at [512, 333] on section "For individuals Starter Free 1000 characters long idea Choose your preferred la…" at bounding box center [515, 250] width 978 height 477
drag, startPoint x: 334, startPoint y: 344, endPoint x: 470, endPoint y: 348, distance: 136.0
click at [470, 348] on li "Chat with our AI, Vera" at bounding box center [390, 346] width 191 height 39
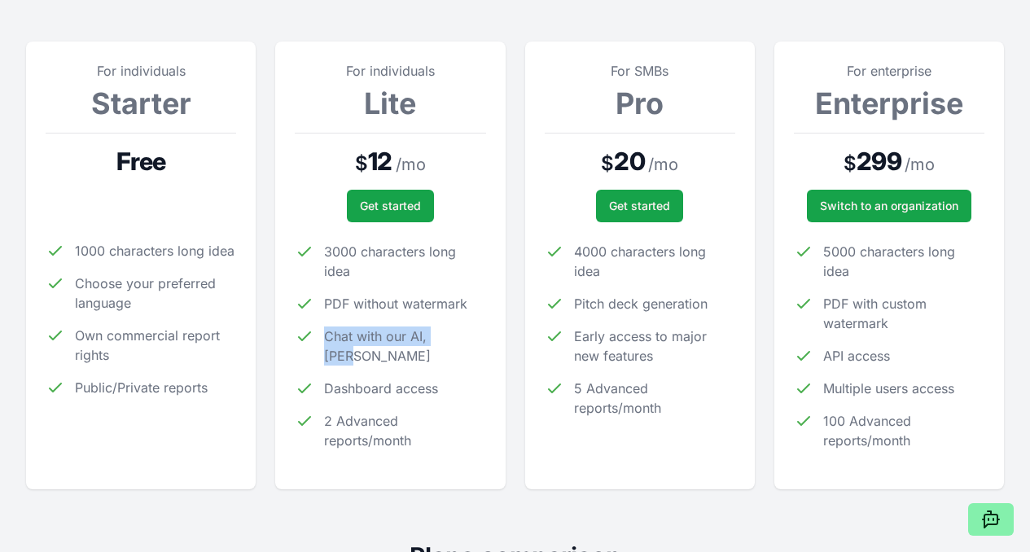
click at [459, 354] on div at bounding box center [459, 354] width 0 height 0
click at [505, 376] on section "For individuals Starter Free 1000 characters long idea Choose your preferred la…" at bounding box center [515, 250] width 978 height 477
drag, startPoint x: 331, startPoint y: 377, endPoint x: 450, endPoint y: 376, distance: 119.7
click at [450, 379] on li "Dashboard access" at bounding box center [390, 389] width 191 height 20
click at [440, 348] on div at bounding box center [440, 348] width 0 height 0
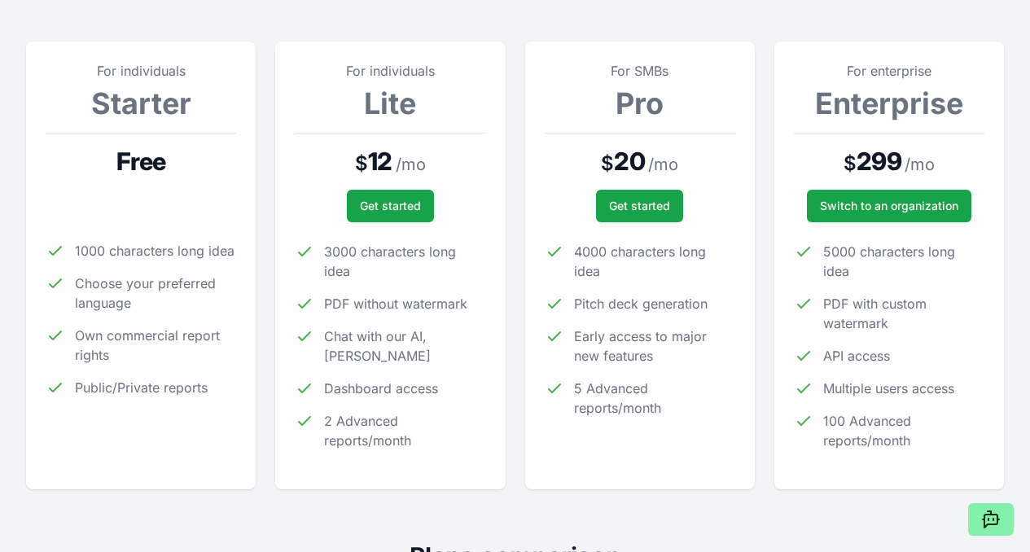
click at [497, 426] on div "For individuals Lite $ 12 / mo Get started 3000 characters long idea PDF withou…" at bounding box center [390, 266] width 230 height 448
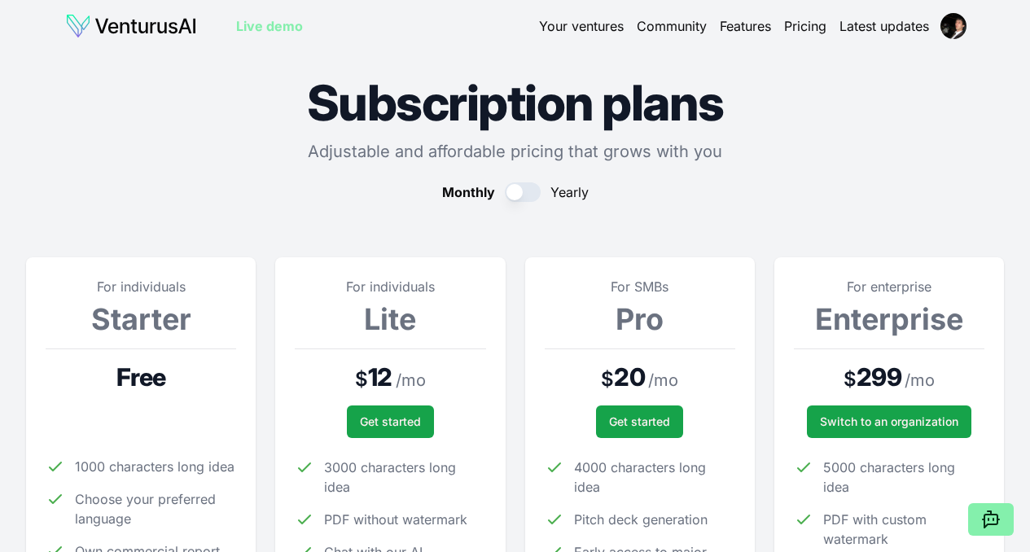
click at [748, 29] on link "Features" at bounding box center [745, 26] width 51 height 20
